Goal: Complete application form

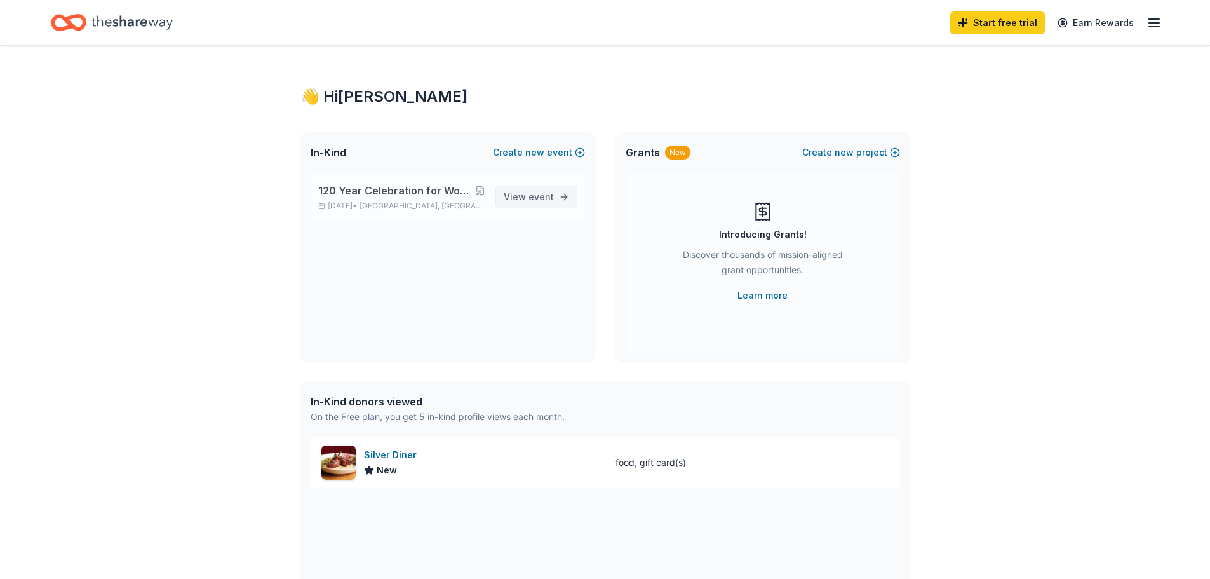
click at [517, 201] on span "View event" at bounding box center [529, 196] width 50 height 15
click at [479, 193] on button at bounding box center [480, 190] width 10 height 10
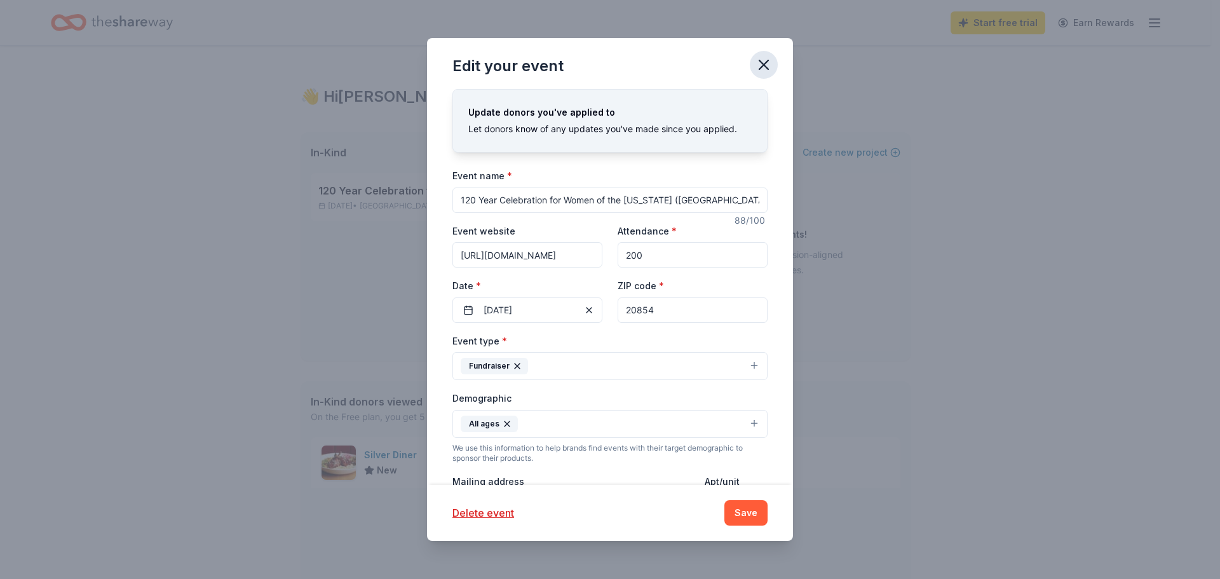
click at [762, 57] on icon "button" at bounding box center [764, 65] width 18 height 18
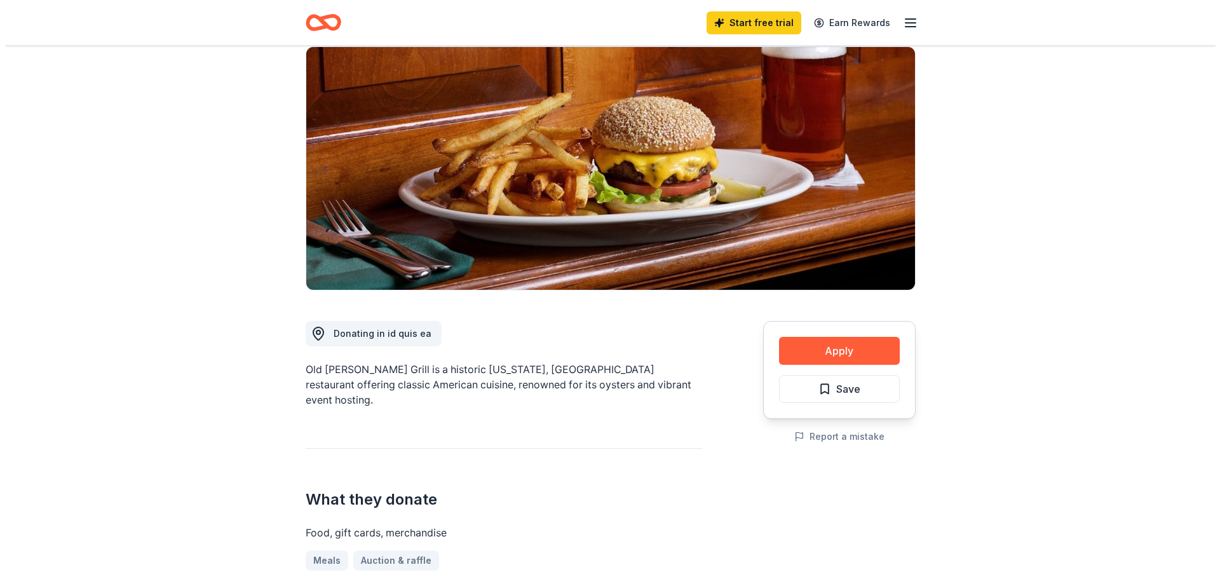
scroll to position [127, 0]
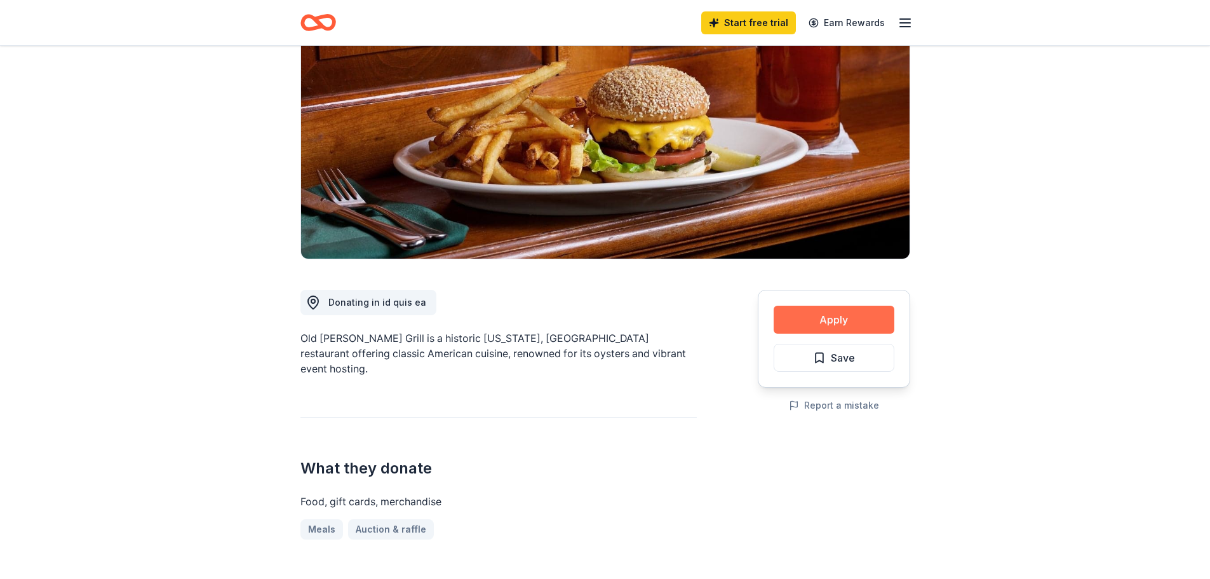
click at [797, 313] on button "Apply" at bounding box center [834, 320] width 121 height 28
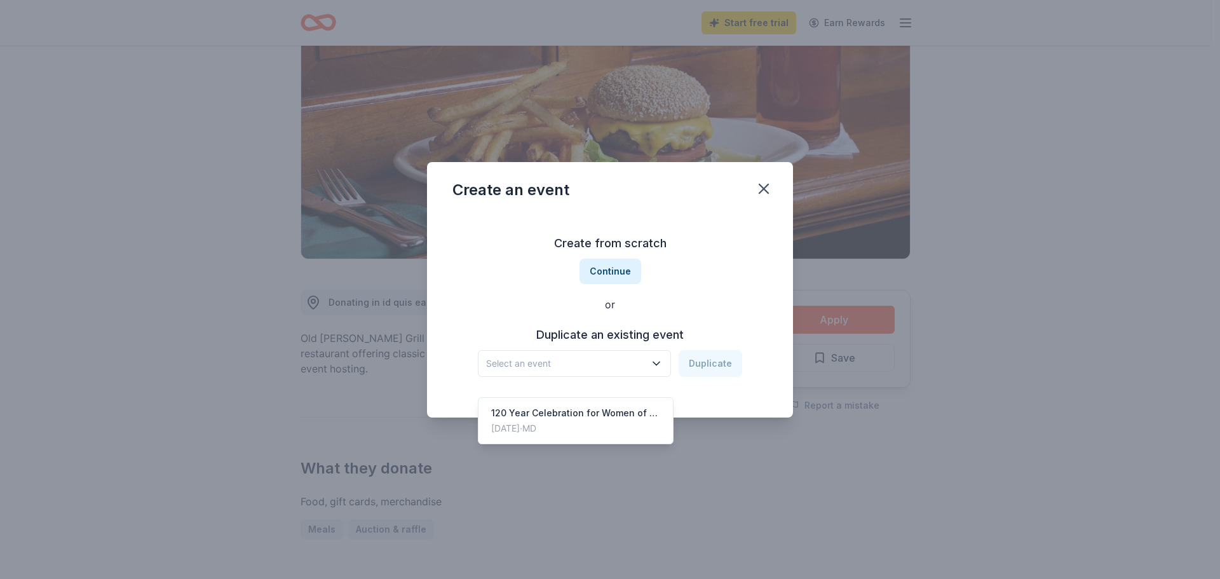
click at [603, 364] on span "Select an event" at bounding box center [565, 363] width 159 height 15
click at [582, 405] on div "120 Year Celebration for Women of the [US_STATE] ([GEOGRAPHIC_DATA]) Hebrew Con…" at bounding box center [575, 412] width 169 height 15
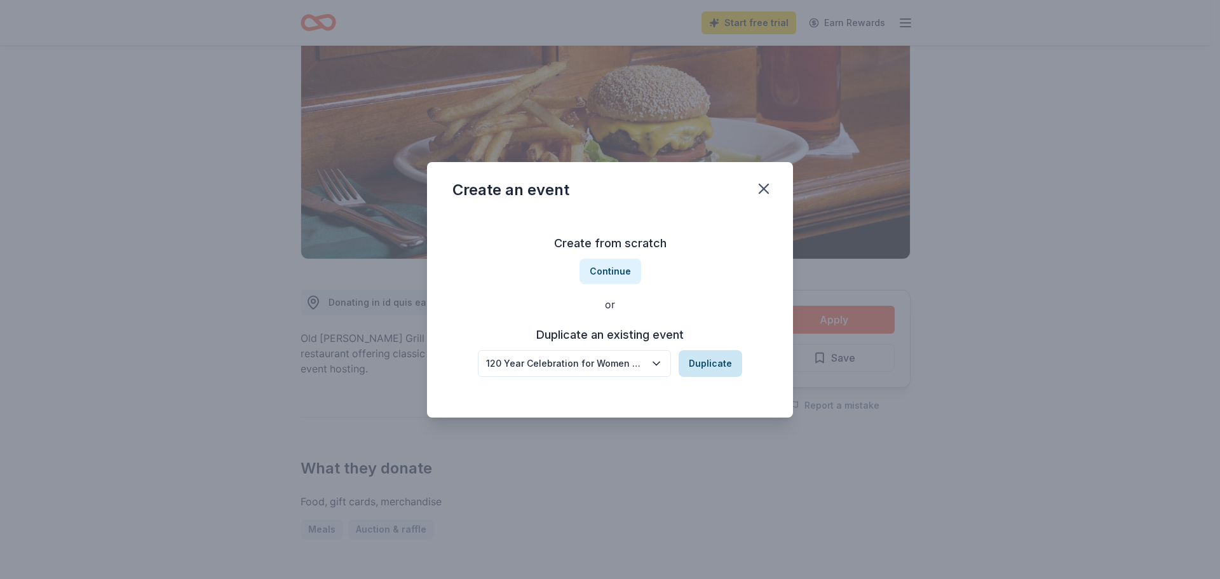
click at [708, 365] on button "Duplicate" at bounding box center [710, 363] width 64 height 27
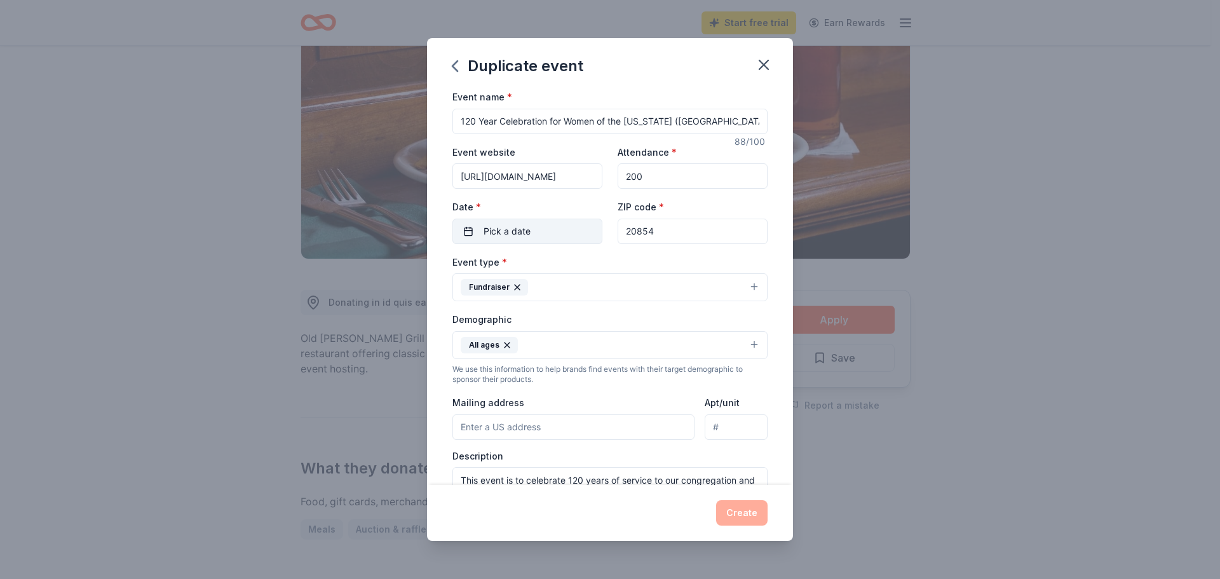
click at [526, 225] on span "Pick a date" at bounding box center [506, 231] width 47 height 15
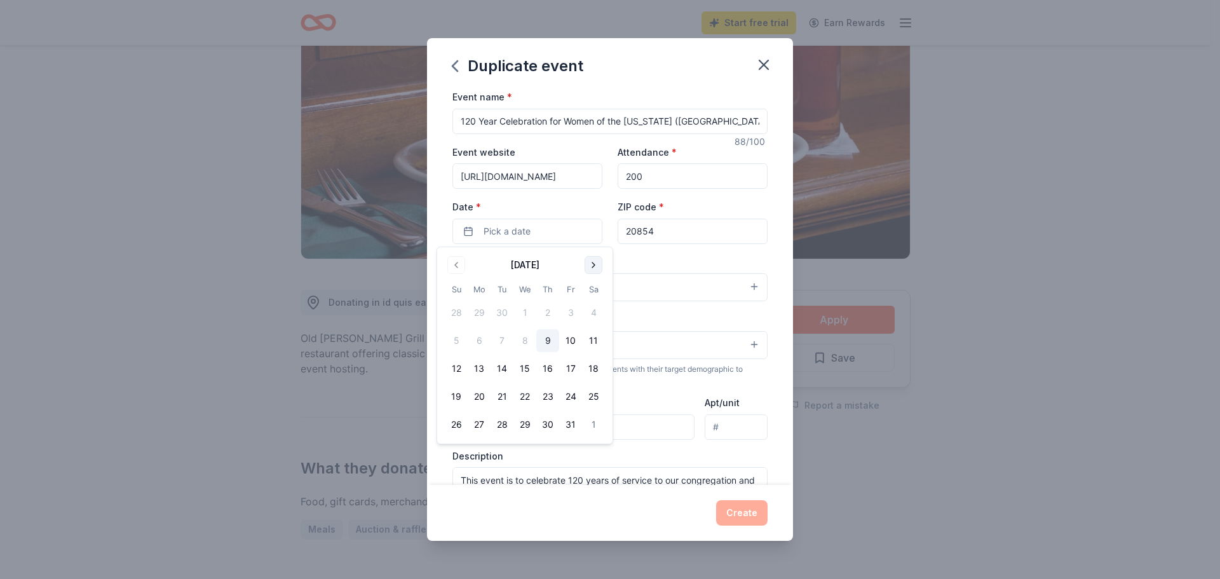
click at [591, 270] on button "Go to next month" at bounding box center [593, 265] width 18 height 18
click at [448, 368] on button "9" at bounding box center [456, 368] width 23 height 23
click at [752, 511] on button "Create" at bounding box center [741, 512] width 51 height 25
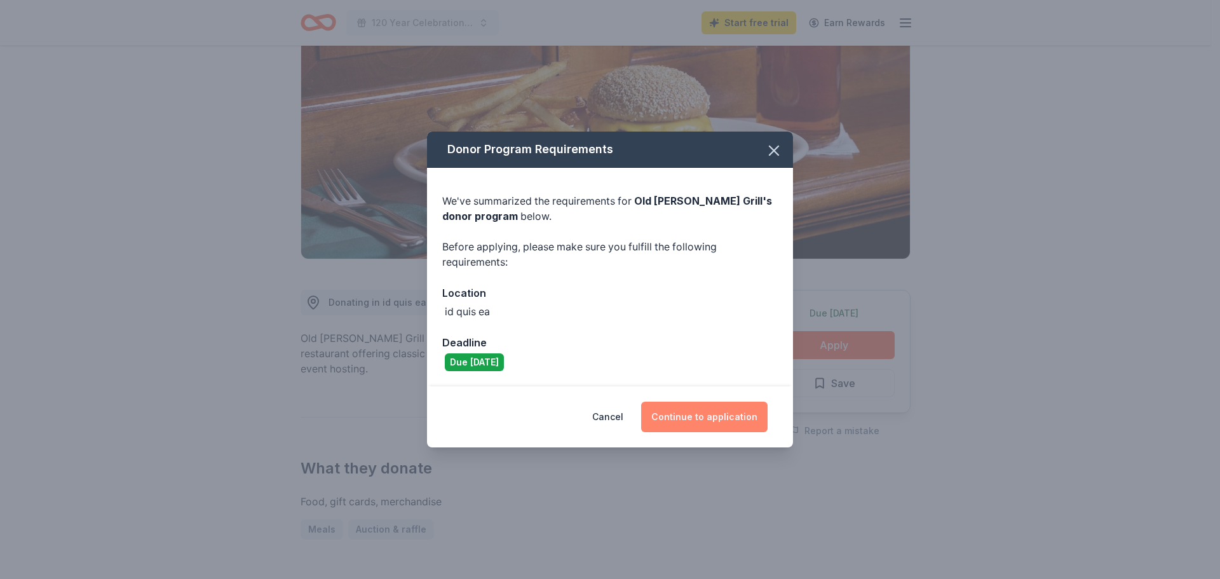
click at [696, 409] on button "Continue to application" at bounding box center [704, 416] width 126 height 30
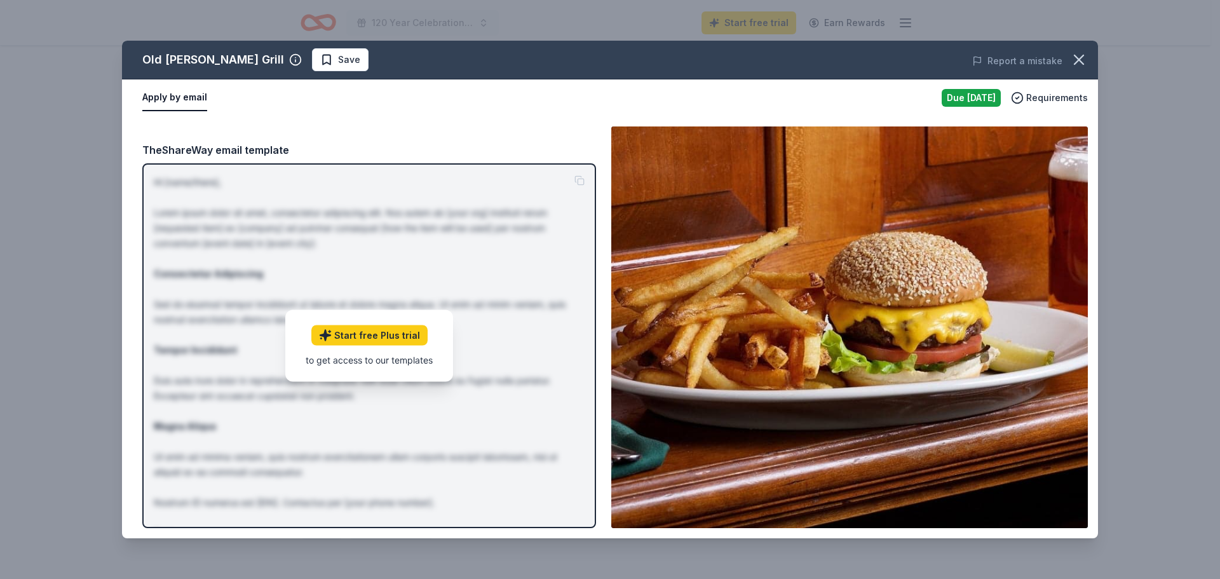
click at [180, 95] on button "Apply by email" at bounding box center [174, 97] width 65 height 27
click at [180, 97] on button "Apply by email" at bounding box center [174, 97] width 65 height 27
click at [381, 341] on link "Start free Plus trial" at bounding box center [369, 335] width 116 height 20
click at [338, 56] on span "Save" at bounding box center [349, 59] width 22 height 15
